Goal: Navigation & Orientation: Understand site structure

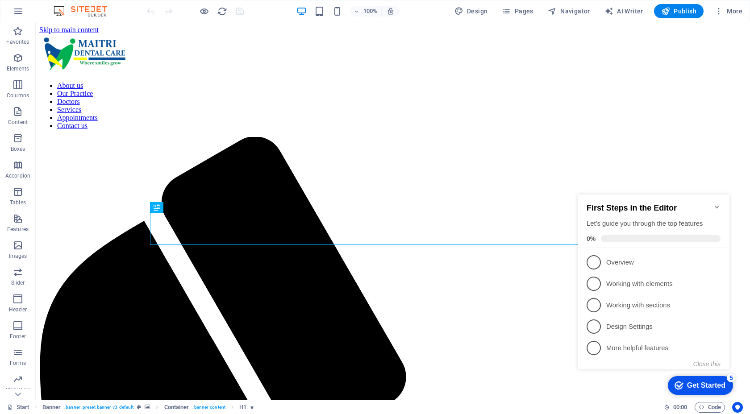
click at [718, 206] on icon "Minimize checklist" at bounding box center [717, 207] width 4 height 3
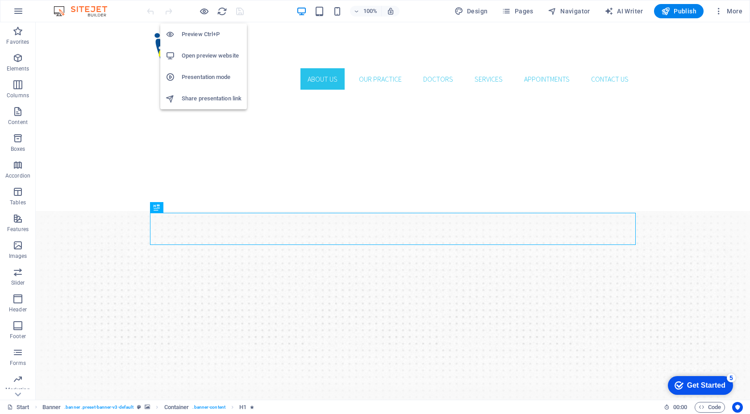
click at [189, 35] on h6 "Preview Ctrl+P" at bounding box center [212, 34] width 60 height 11
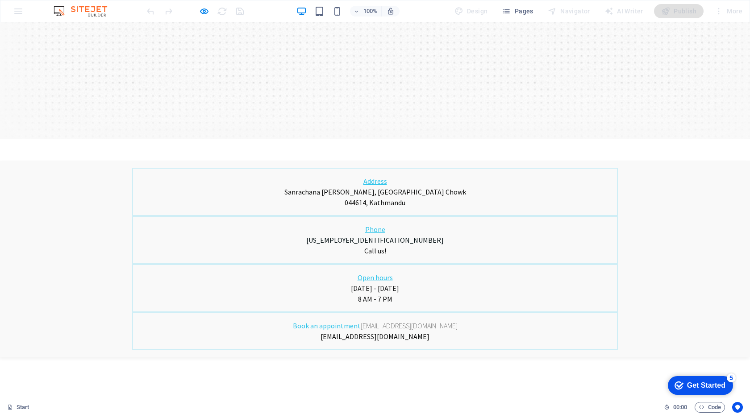
scroll to position [269, 0]
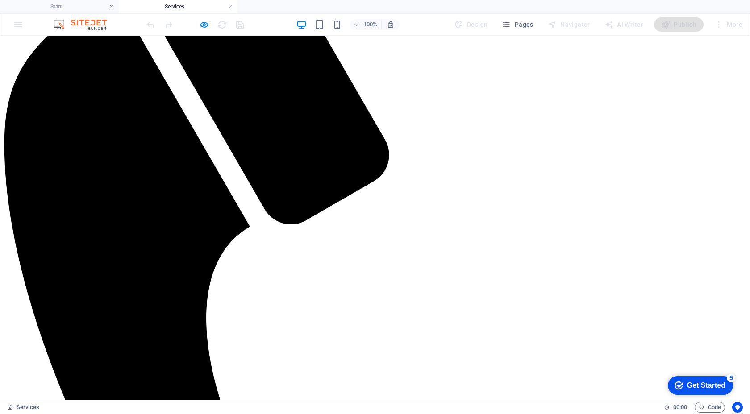
scroll to position [247, 0]
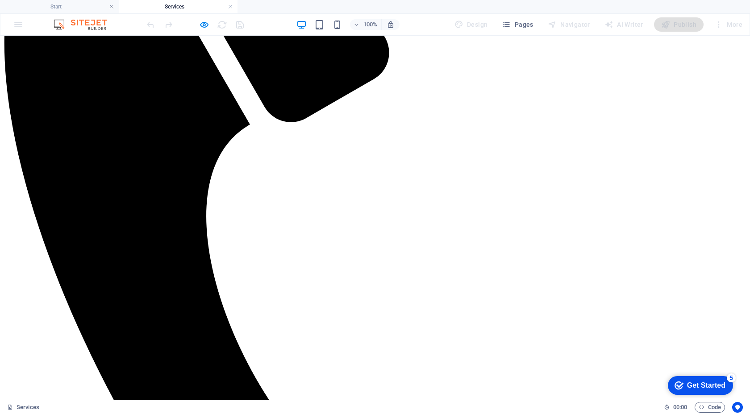
scroll to position [347, 0]
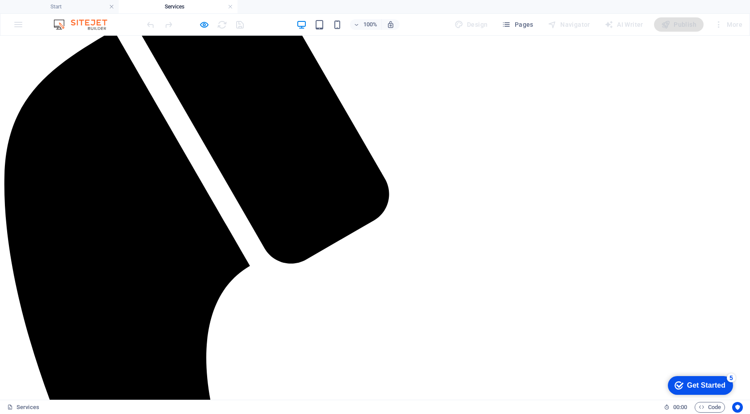
scroll to position [251, 0]
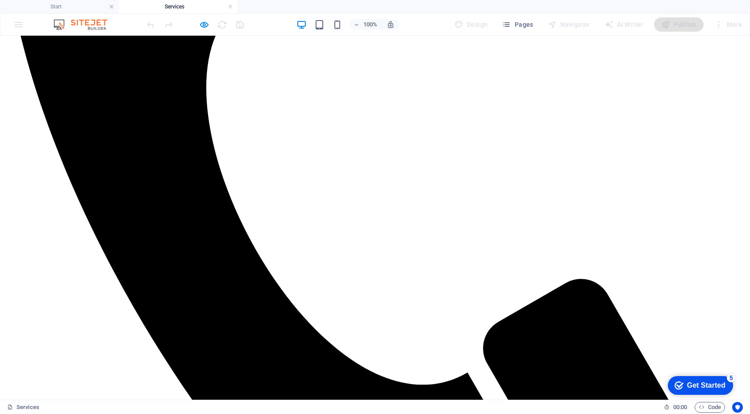
scroll to position [478, 0]
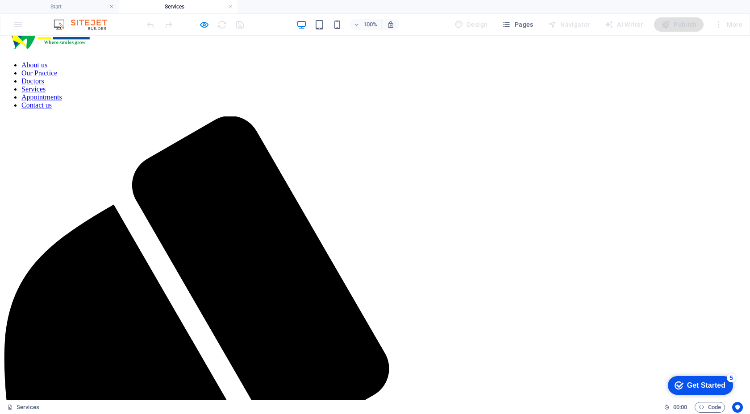
scroll to position [0, 0]
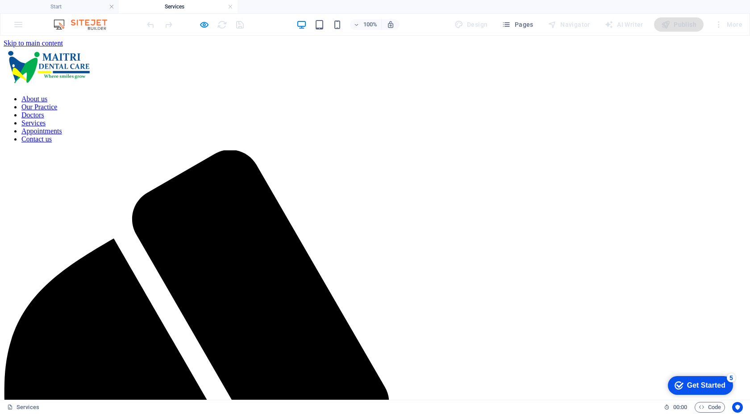
click at [421, 95] on nav "About us Our Practice Doctors Services Appointments Contact us" at bounding box center [375, 119] width 743 height 48
click at [207, 70] on h6 "Open preview website" at bounding box center [212, 69] width 60 height 11
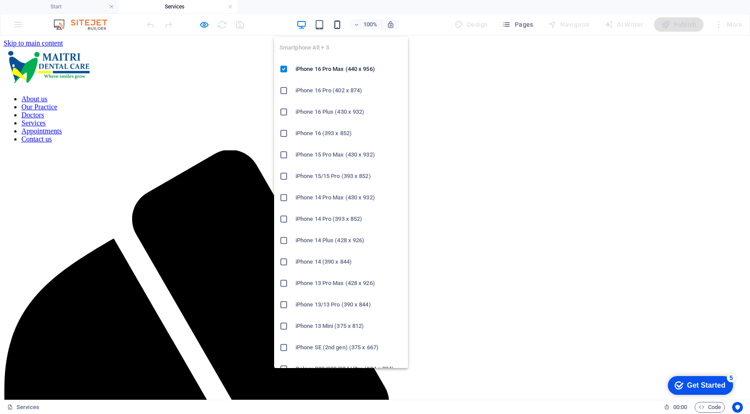
click at [338, 26] on icon "button" at bounding box center [337, 25] width 10 height 10
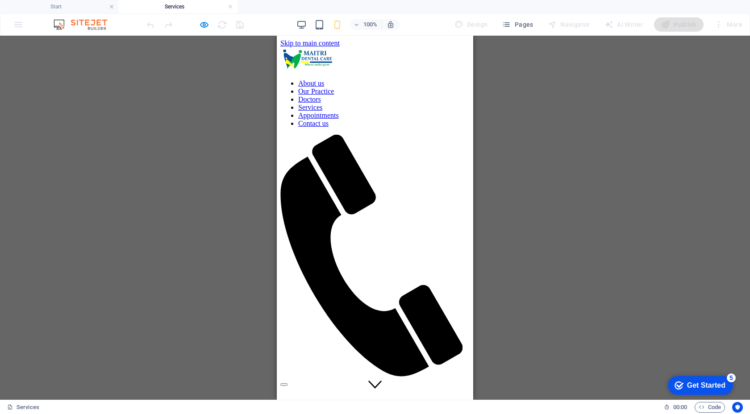
click at [465, 379] on div at bounding box center [374, 383] width 189 height 8
click at [376, 379] on div at bounding box center [374, 383] width 189 height 8
click at [232, 5] on link at bounding box center [230, 7] width 5 height 8
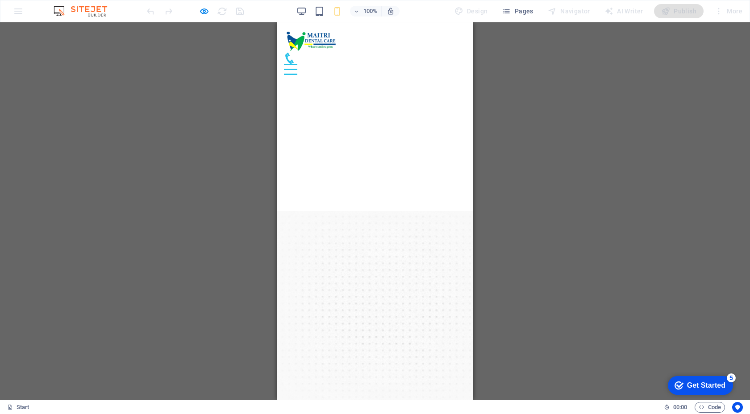
scroll to position [269, 0]
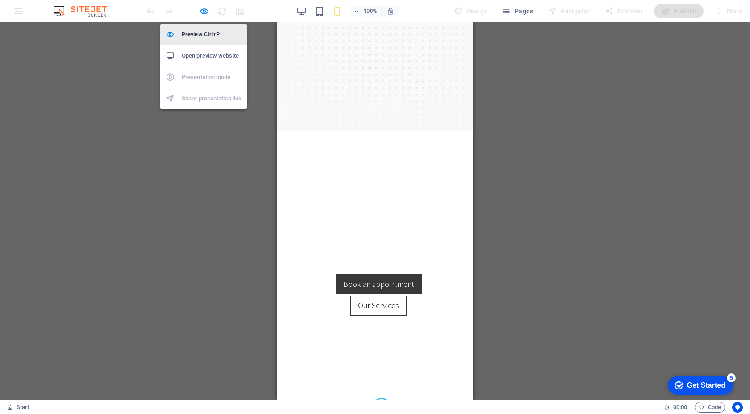
click at [200, 38] on h6 "Preview Ctrl+P" at bounding box center [212, 34] width 60 height 11
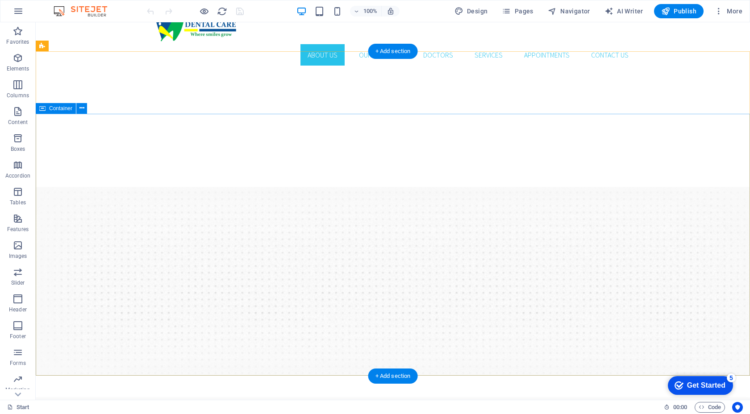
scroll to position [0, 0]
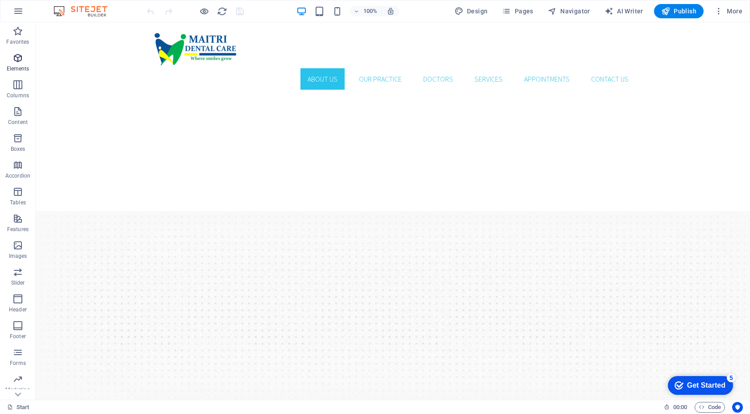
click at [20, 66] on p "Elements" at bounding box center [18, 68] width 23 height 7
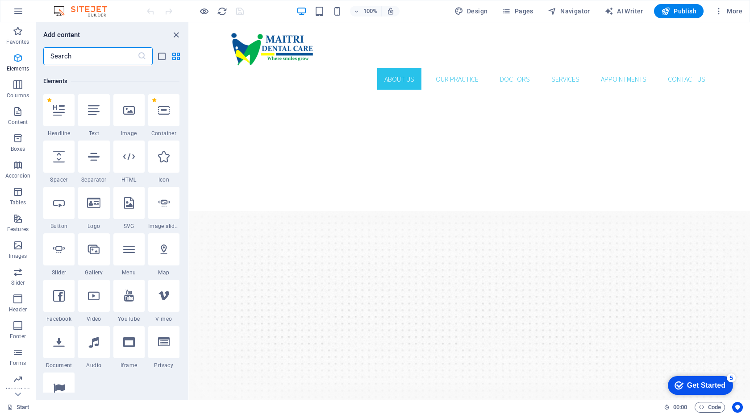
scroll to position [95, 0]
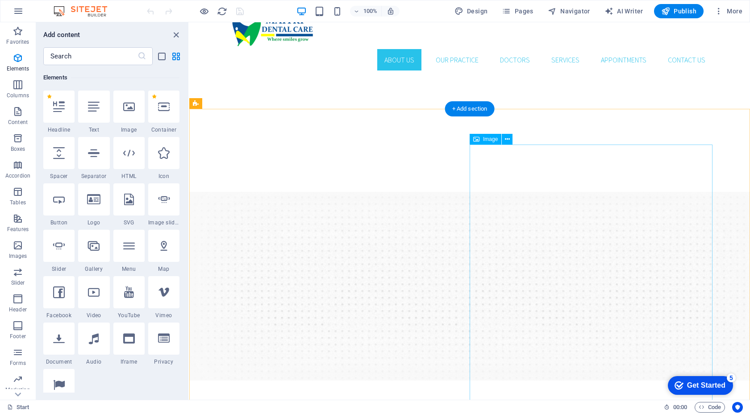
scroll to position [0, 0]
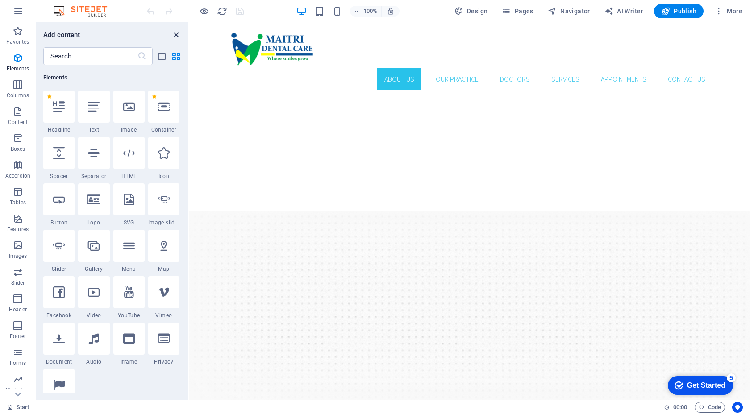
click at [176, 33] on icon "close panel" at bounding box center [176, 35] width 10 height 10
